Goal: Task Accomplishment & Management: Manage account settings

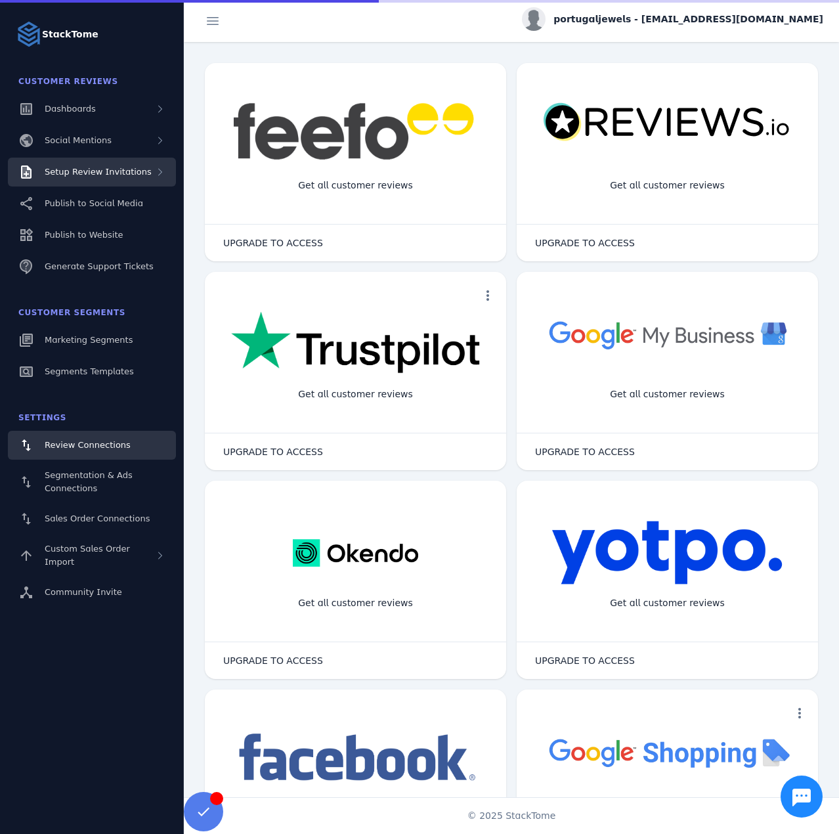
click at [130, 165] on div "Setup Review Invitations" at bounding box center [98, 171] width 107 height 13
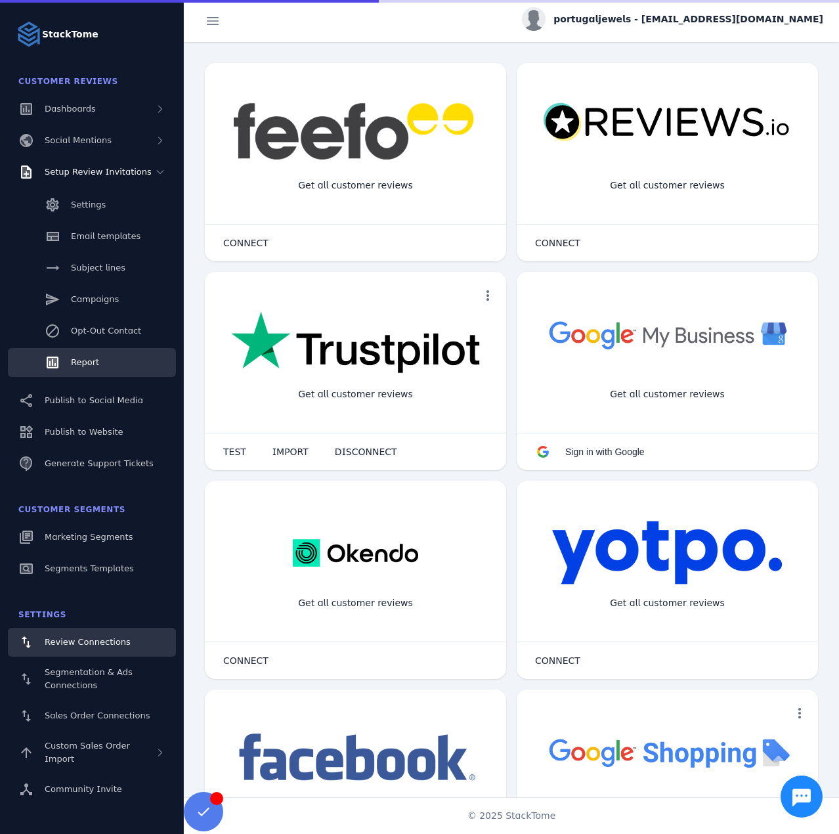
click at [104, 357] on link "Report" at bounding box center [92, 362] width 168 height 29
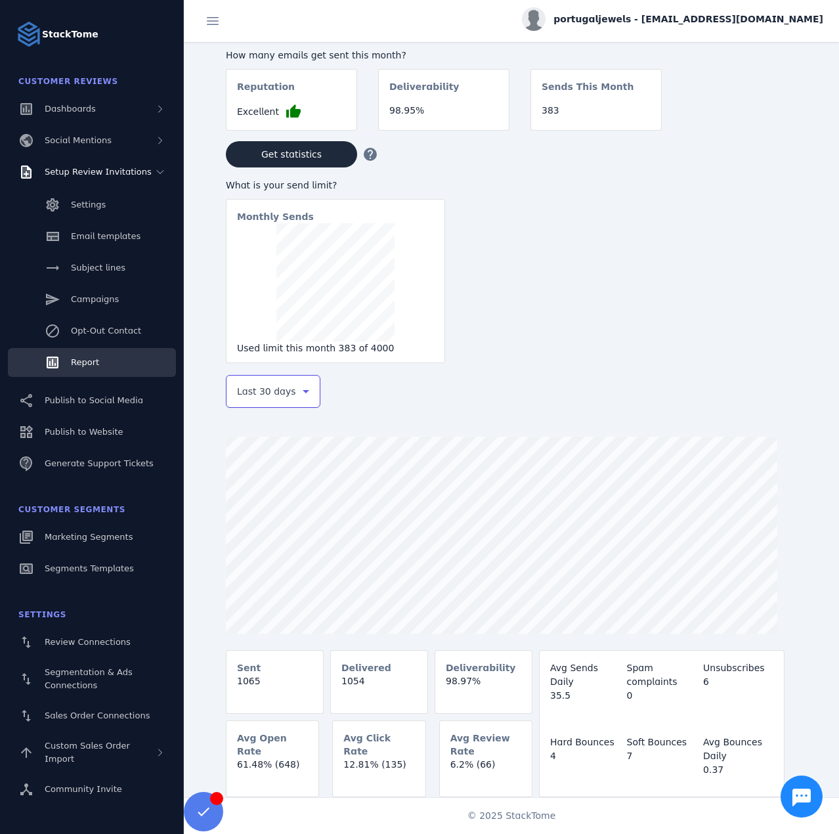
click at [271, 397] on span "Last 30 days" at bounding box center [266, 391] width 59 height 16
click at [260, 490] on span "Last 7 days" at bounding box center [262, 495] width 53 height 16
click at [685, 18] on span "portugaljewels - [EMAIL_ADDRESS][DOMAIN_NAME]" at bounding box center [688, 19] width 270 height 14
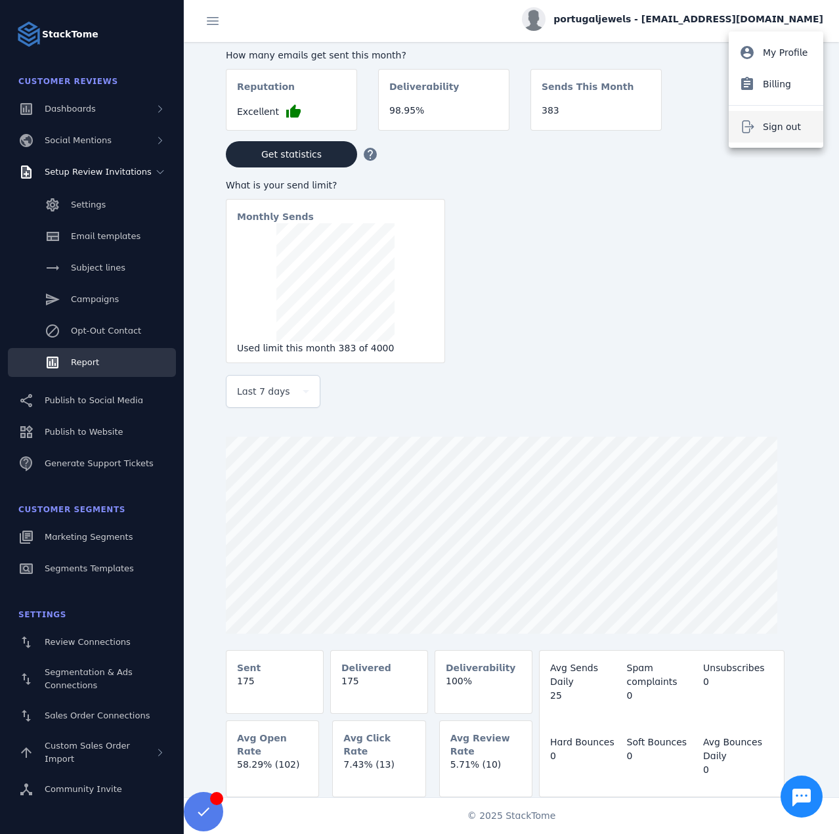
click at [752, 135] on button "Sign out" at bounding box center [776, 127] width 95 height 32
